Goal: Transaction & Acquisition: Purchase product/service

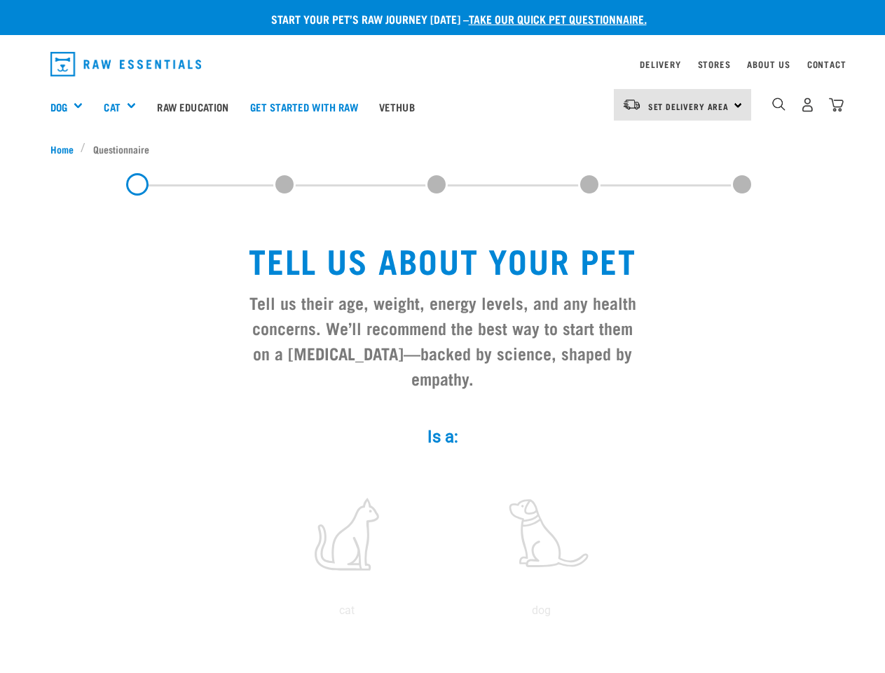
click at [72, 107] on div "Dog" at bounding box center [71, 106] width 43 height 56
click at [126, 107] on div "Cat" at bounding box center [125, 106] width 43 height 56
click at [683, 104] on span "Set Delivery Area" at bounding box center [688, 106] width 81 height 5
click at [779, 104] on img "dropdown navigation" at bounding box center [778, 103] width 13 height 13
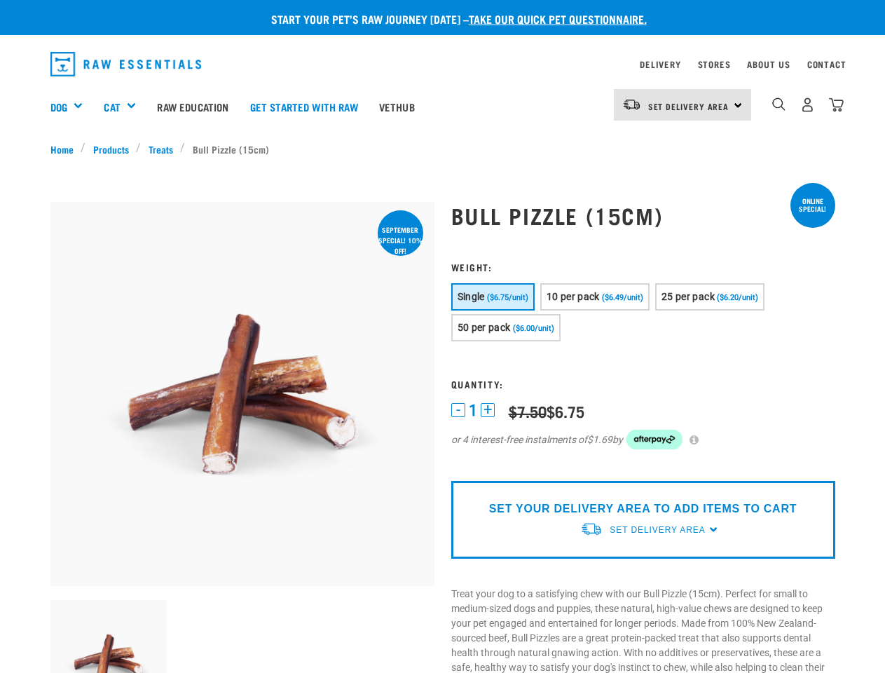
click at [72, 107] on div "Dog" at bounding box center [71, 106] width 43 height 56
click at [126, 107] on div "Cat" at bounding box center [125, 106] width 43 height 56
click at [683, 104] on span "Set Delivery Area" at bounding box center [688, 106] width 81 height 5
click at [779, 104] on img "dropdown navigation" at bounding box center [778, 103] width 13 height 13
click at [109, 636] on img at bounding box center [108, 658] width 117 height 117
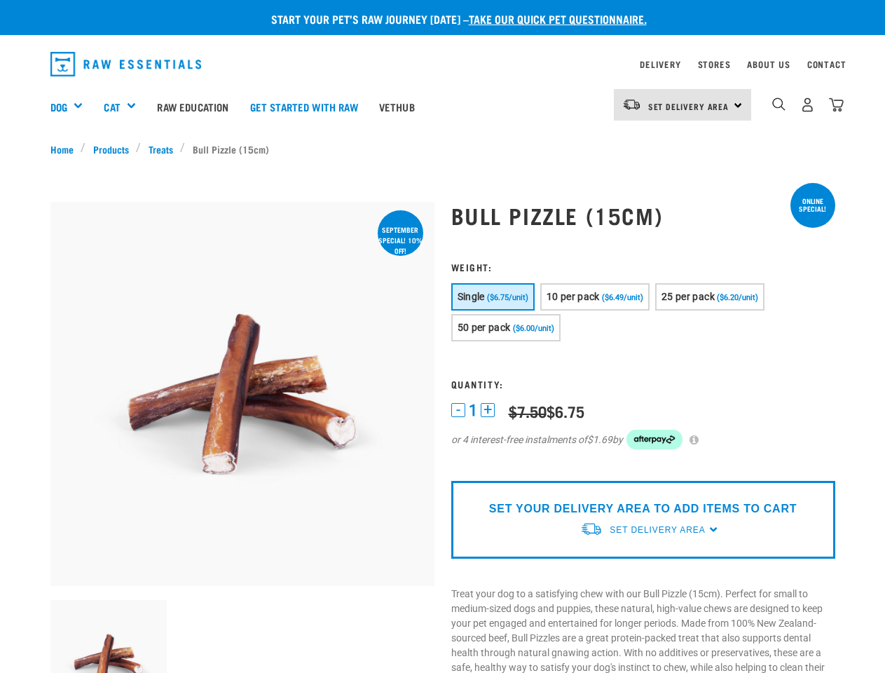
click at [493, 272] on h3 "Weight:" at bounding box center [643, 266] width 384 height 11
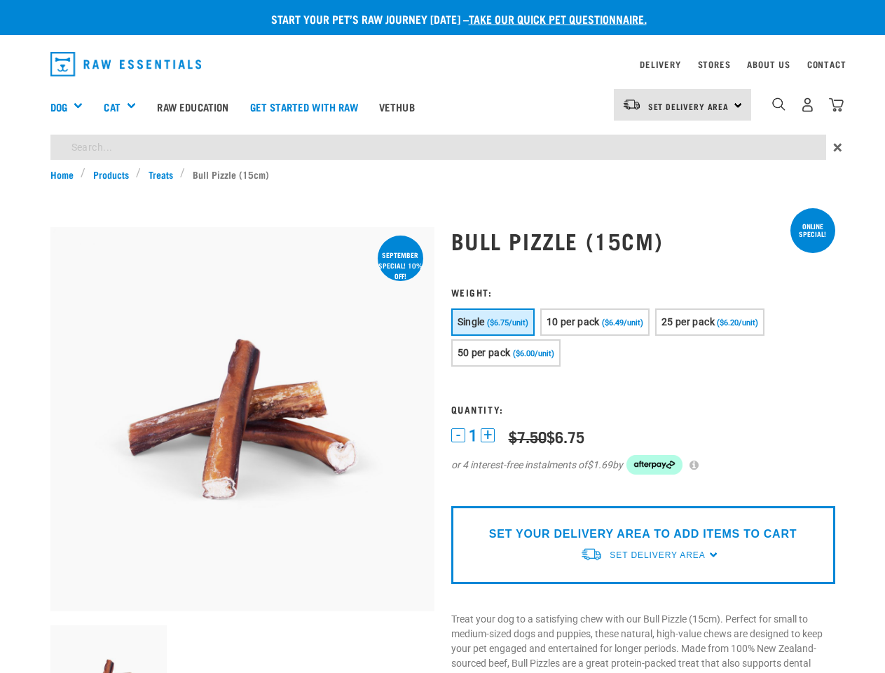
click at [596, 296] on h3 "Weight:" at bounding box center [643, 292] width 384 height 11
click at [711, 296] on h3 "Weight:" at bounding box center [643, 292] width 384 height 11
click at [506, 327] on button "Single ($6.75/unit)" at bounding box center [492, 321] width 83 height 27
click at [458, 410] on h3 "Quantity:" at bounding box center [643, 409] width 384 height 11
